Goal: Find specific page/section

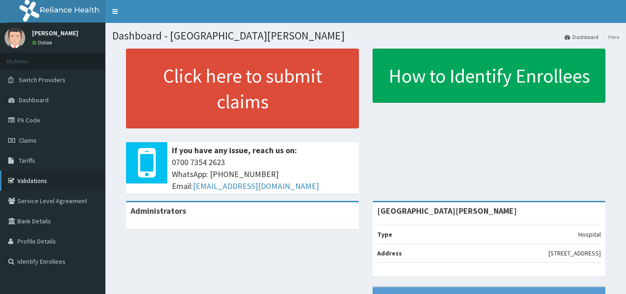
click at [37, 179] on link "Validations" at bounding box center [52, 181] width 105 height 20
click at [29, 181] on link "Validations" at bounding box center [52, 181] width 105 height 20
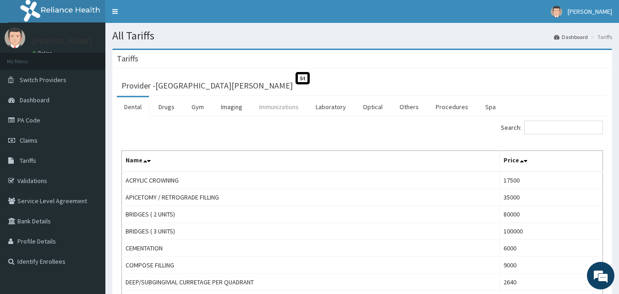
click at [280, 114] on link "Immunizations" at bounding box center [279, 106] width 54 height 19
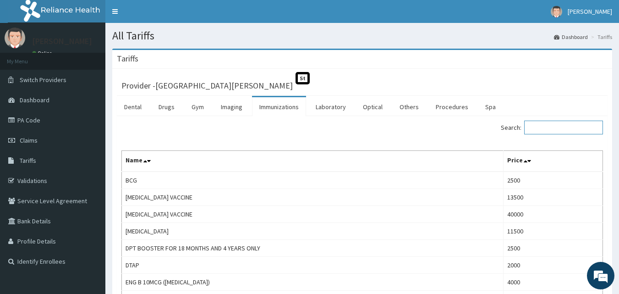
click at [549, 125] on input "Search:" at bounding box center [563, 128] width 79 height 14
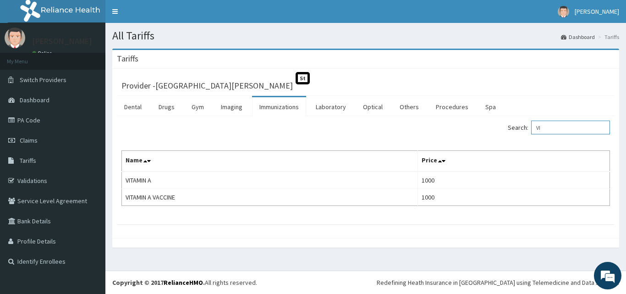
type input "V"
type input "I"
type input "FLU"
